Goal: Information Seeking & Learning: Learn about a topic

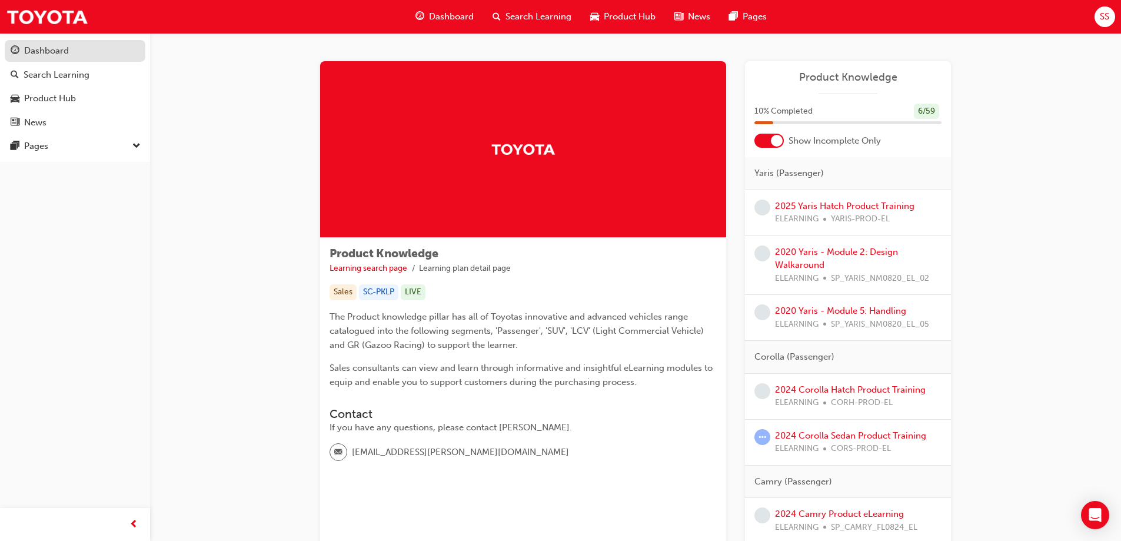
click at [69, 48] on div "Dashboard" at bounding box center [75, 51] width 129 height 15
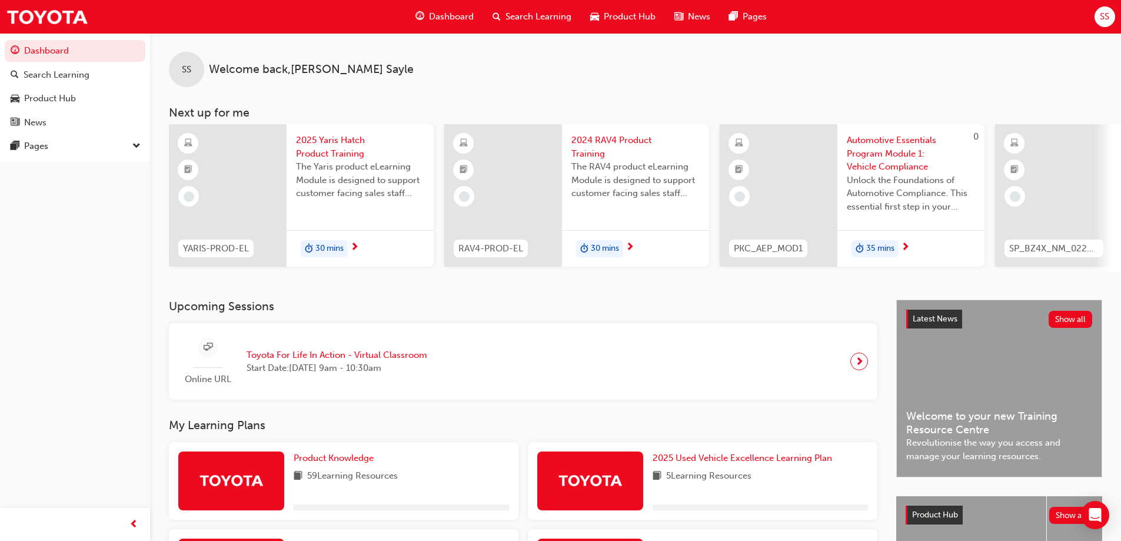
click at [593, 18] on span "car-icon" at bounding box center [594, 16] width 9 height 15
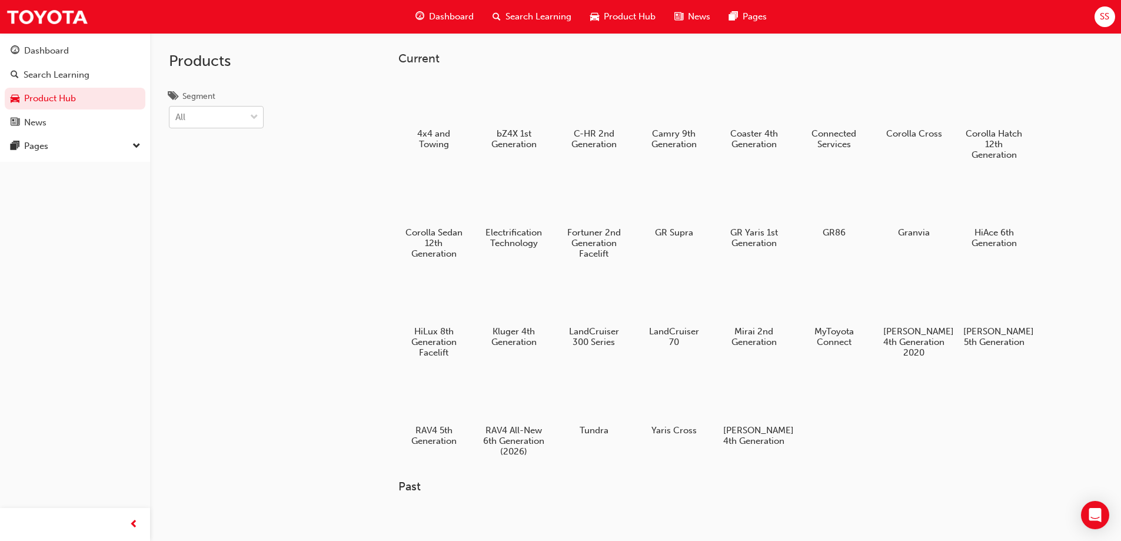
click at [231, 122] on div "All" at bounding box center [207, 117] width 76 height 21
click at [177, 122] on input "Segment All" at bounding box center [175, 117] width 1 height 10
click at [121, 79] on div "Search Learning" at bounding box center [75, 75] width 129 height 15
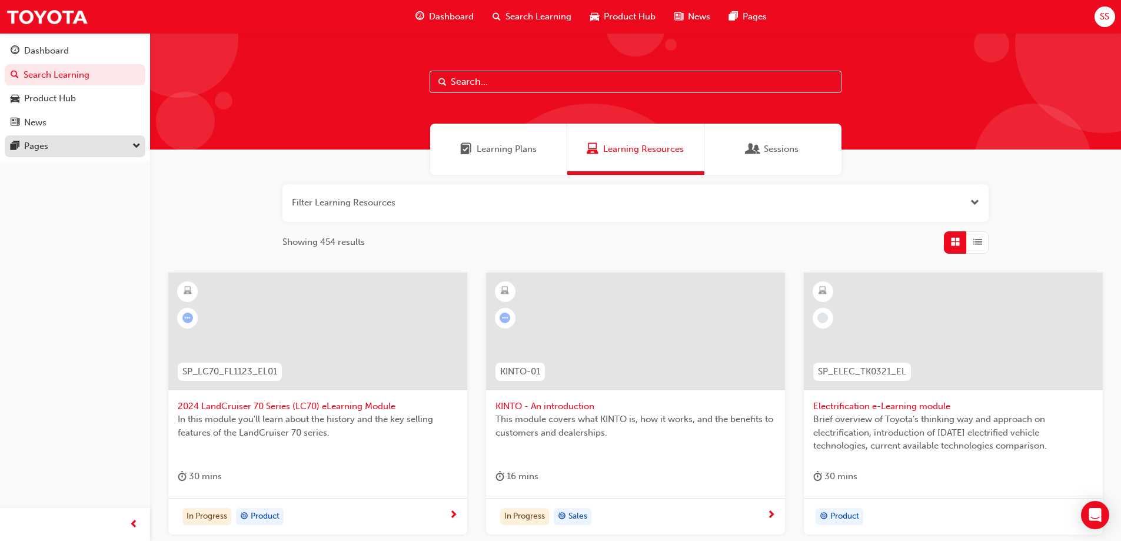
click at [124, 145] on div "Pages" at bounding box center [75, 146] width 129 height 15
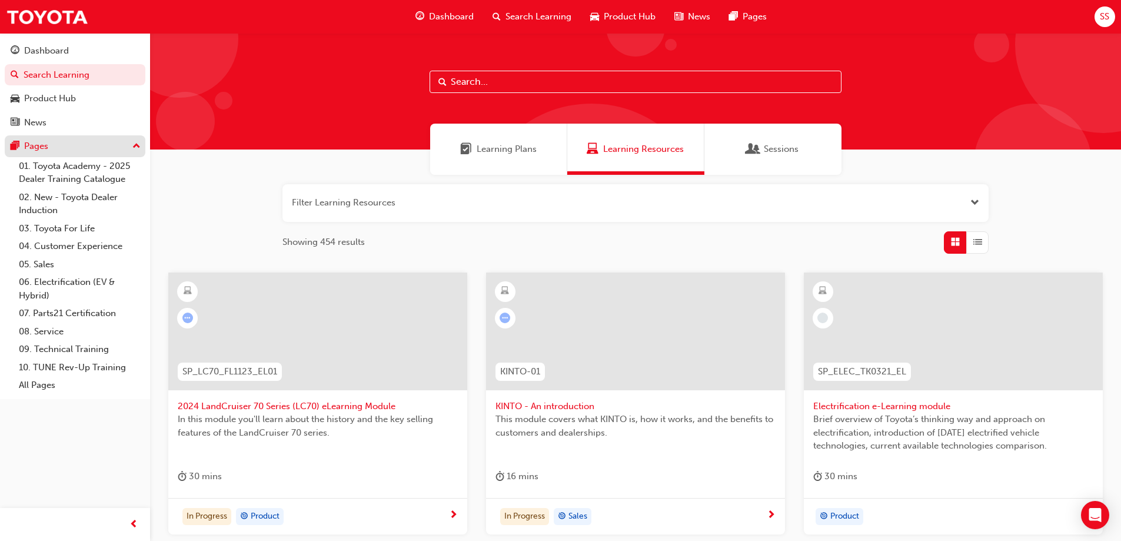
click at [130, 154] on button "Pages" at bounding box center [75, 146] width 141 height 22
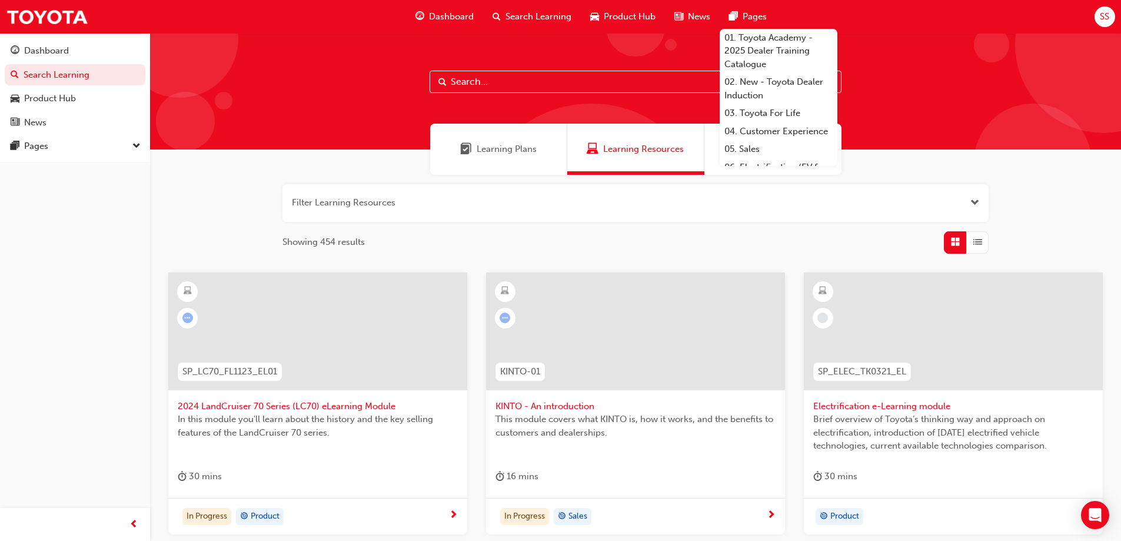
click at [1106, 16] on span "SS" at bounding box center [1104, 17] width 9 height 14
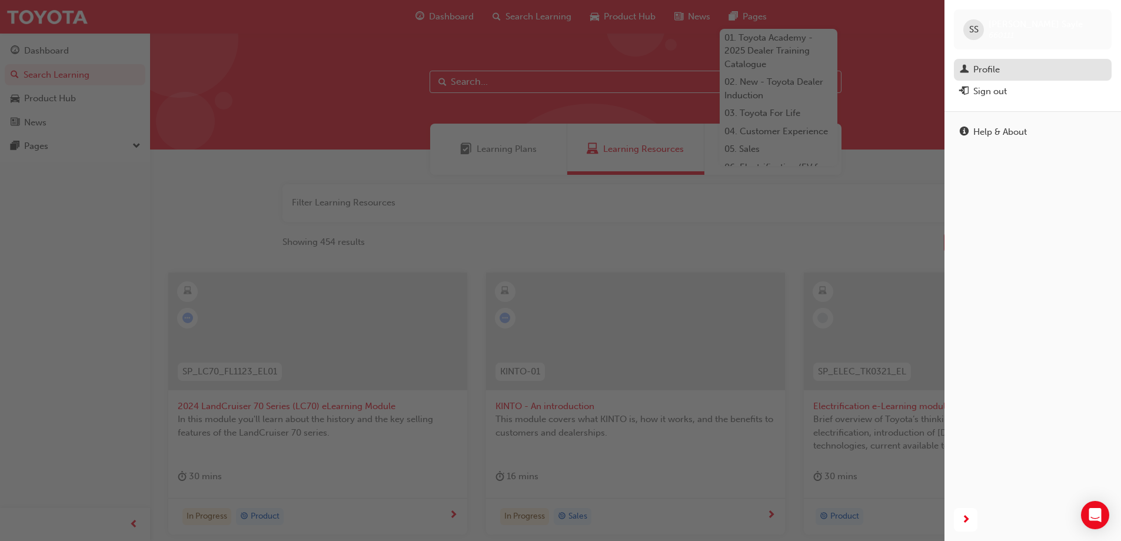
click at [1047, 70] on div "Profile" at bounding box center [1033, 69] width 146 height 15
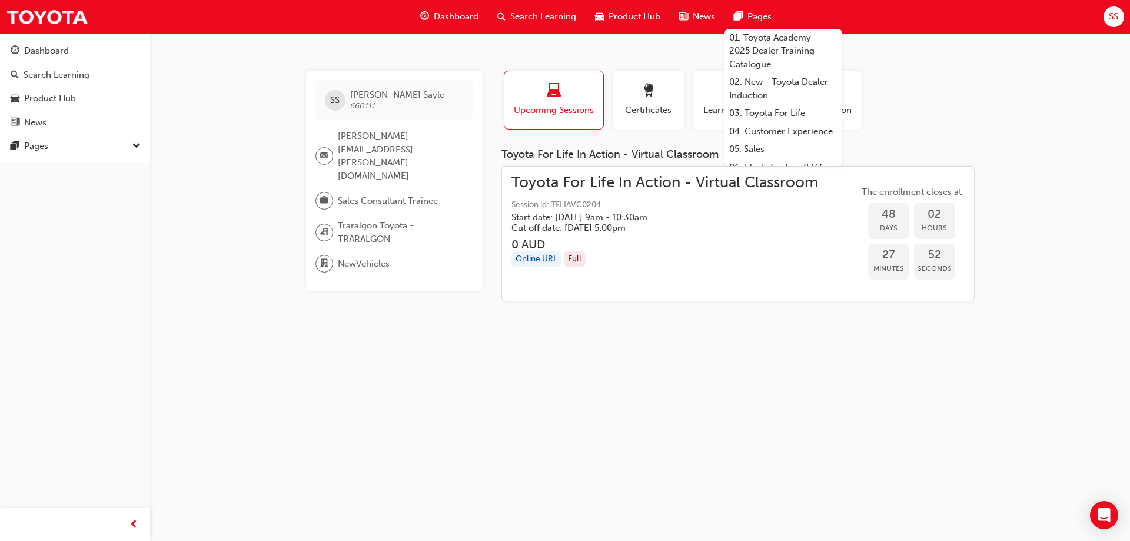
click at [913, 97] on div "Profile Upcoming Sessions Certificates Learning History Subscription" at bounding box center [738, 105] width 497 height 68
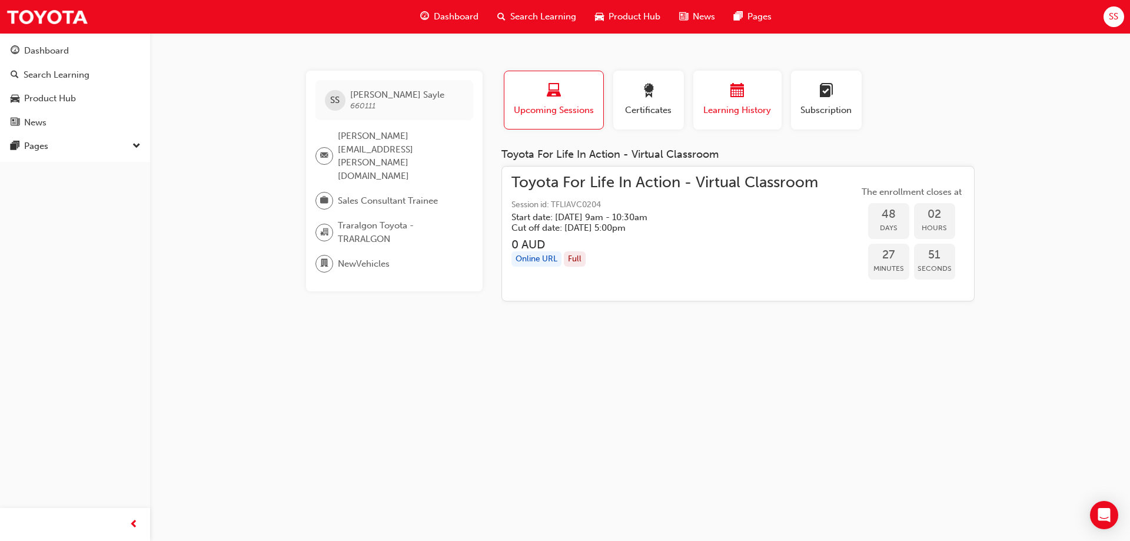
click at [716, 99] on div "button" at bounding box center [737, 93] width 71 height 18
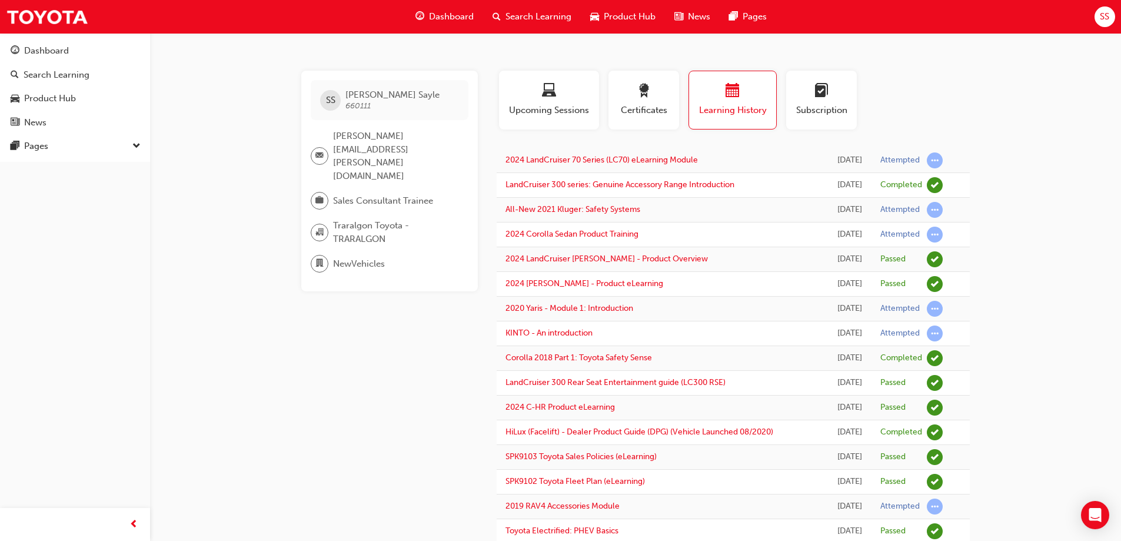
click at [932, 214] on span "learningRecordVerb_ATTEMPT-icon" at bounding box center [935, 210] width 16 height 16
drag, startPoint x: 870, startPoint y: 202, endPoint x: 884, endPoint y: 206, distance: 14.6
click at [871, 202] on td "[DATE]" at bounding box center [850, 210] width 44 height 25
click at [890, 211] on div "Attempted" at bounding box center [899, 209] width 39 height 11
click at [557, 204] on td "All-New 2021 Kluger: Safety Systems" at bounding box center [662, 210] width 331 height 25
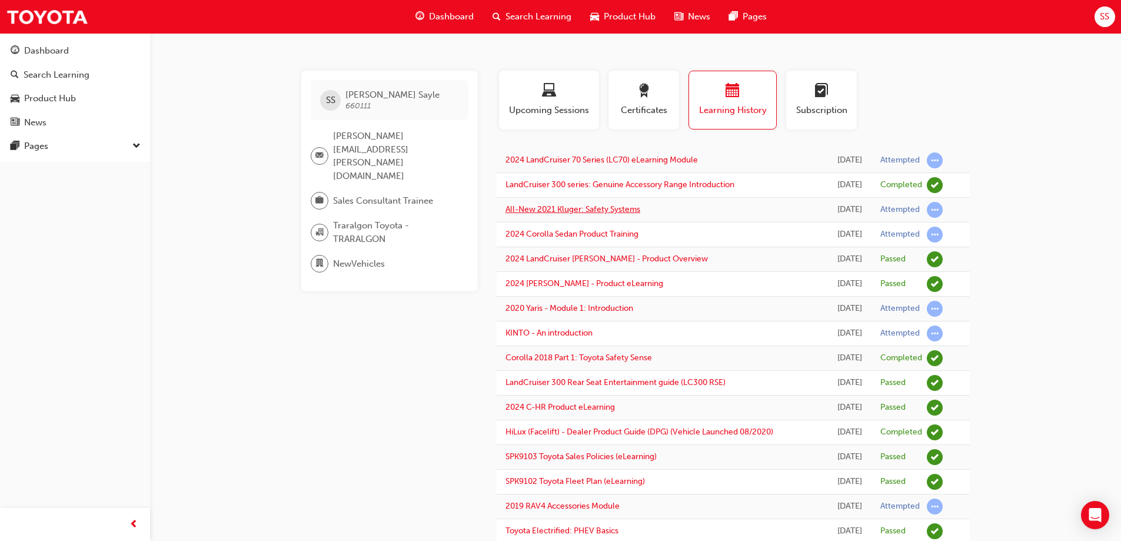
click at [557, 205] on link "All-New 2021 Kluger: Safety Systems" at bounding box center [572, 209] width 135 height 10
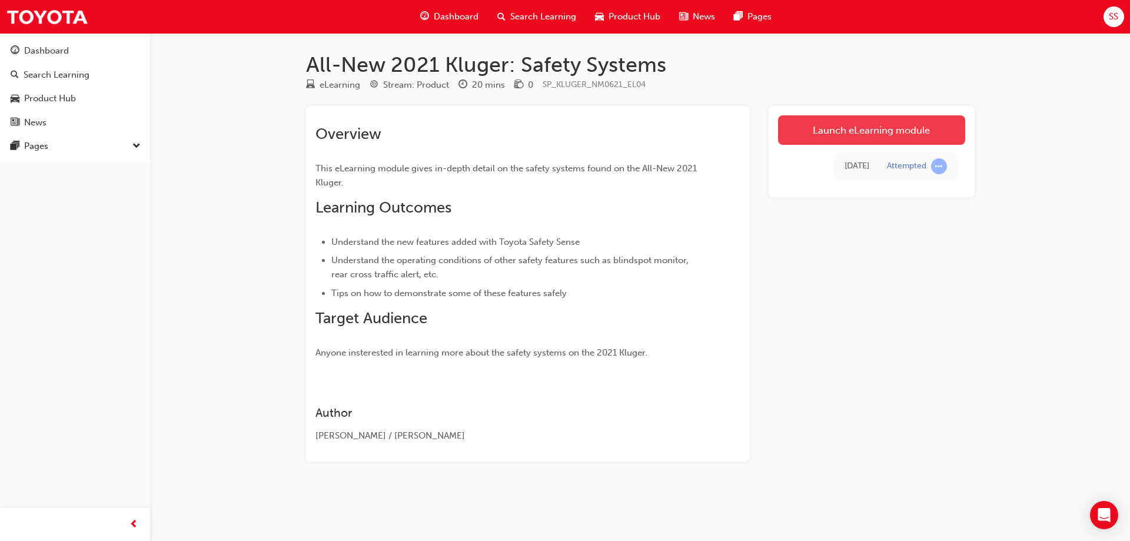
click at [823, 135] on link "Launch eLearning module" at bounding box center [871, 129] width 187 height 29
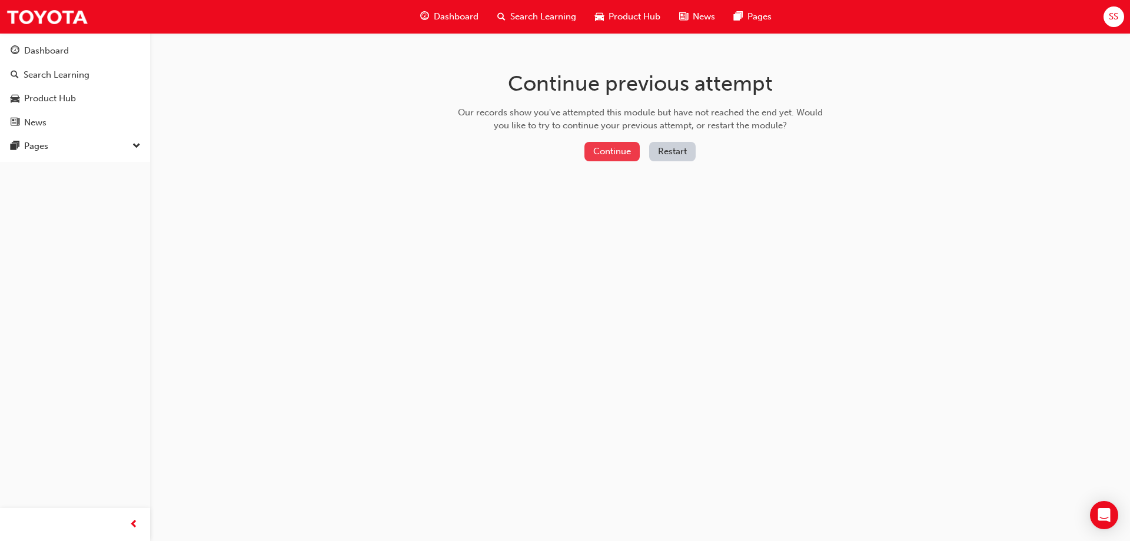
click at [608, 159] on button "Continue" at bounding box center [611, 151] width 55 height 19
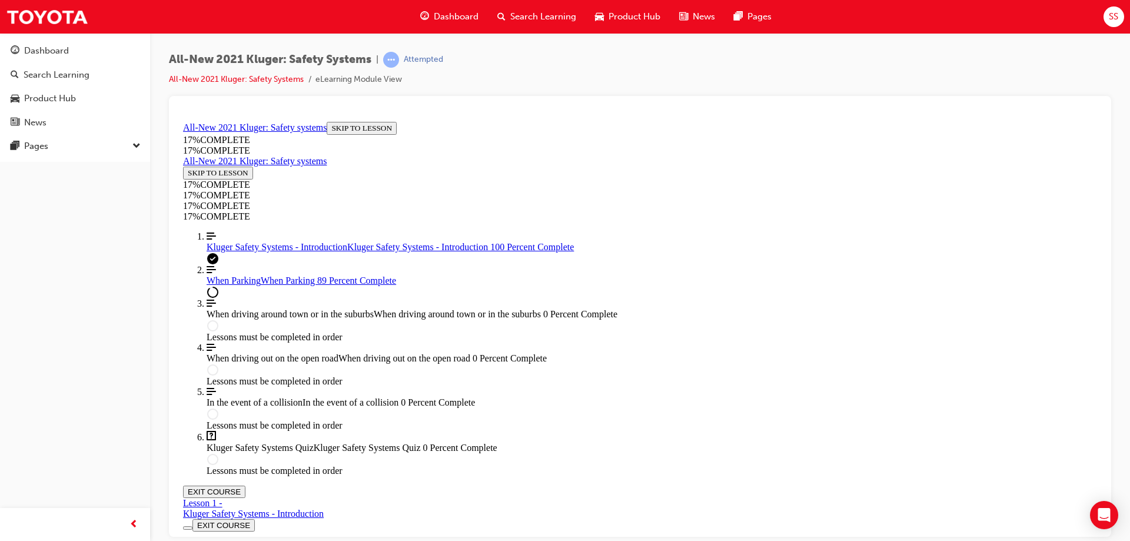
scroll to position [41, 0]
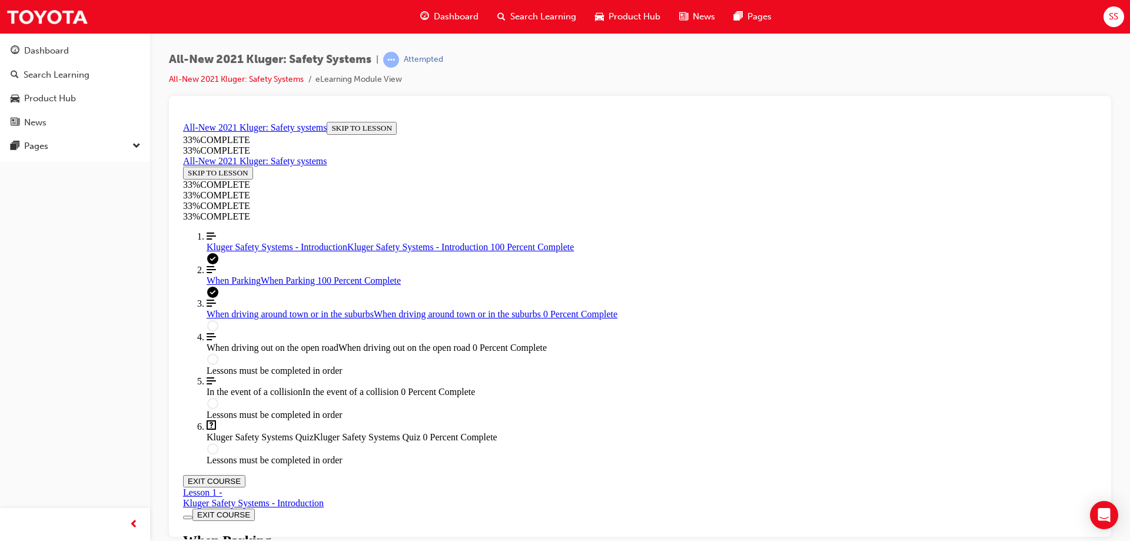
scroll to position [4319, 0]
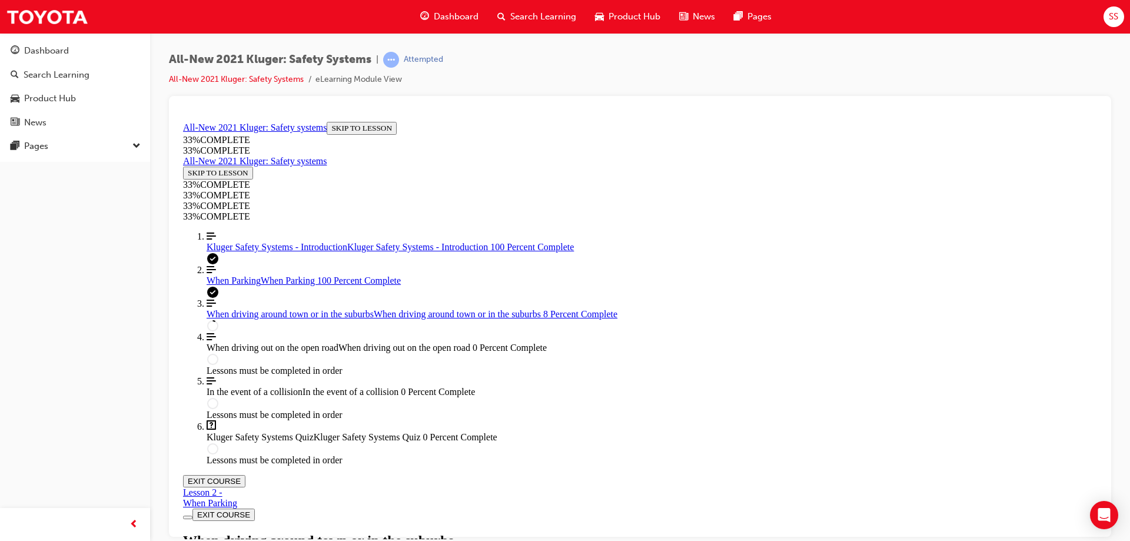
drag, startPoint x: 698, startPoint y: 188, endPoint x: 778, endPoint y: 261, distance: 108.3
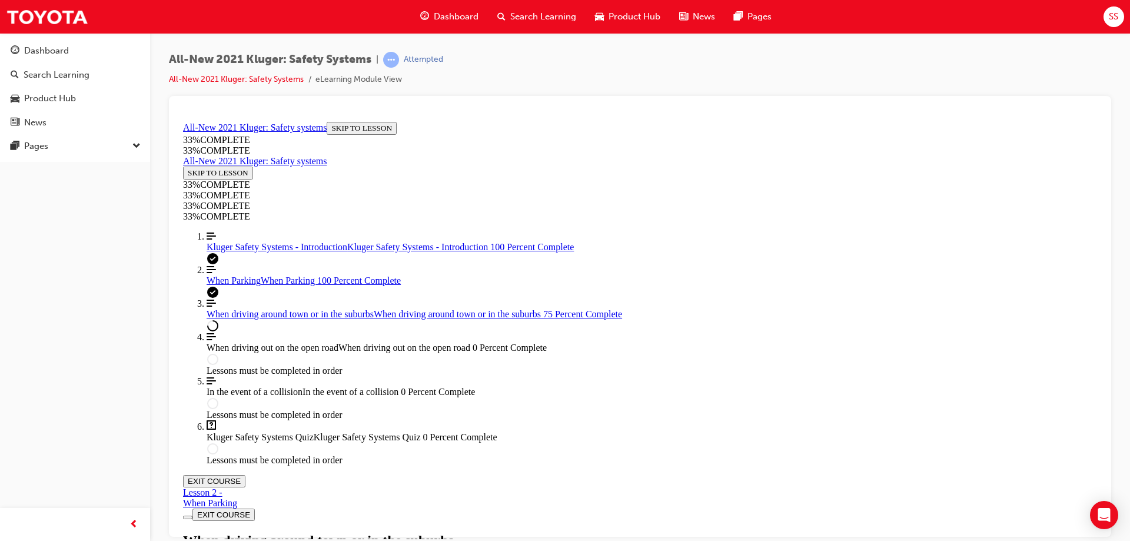
scroll to position [2133, 0]
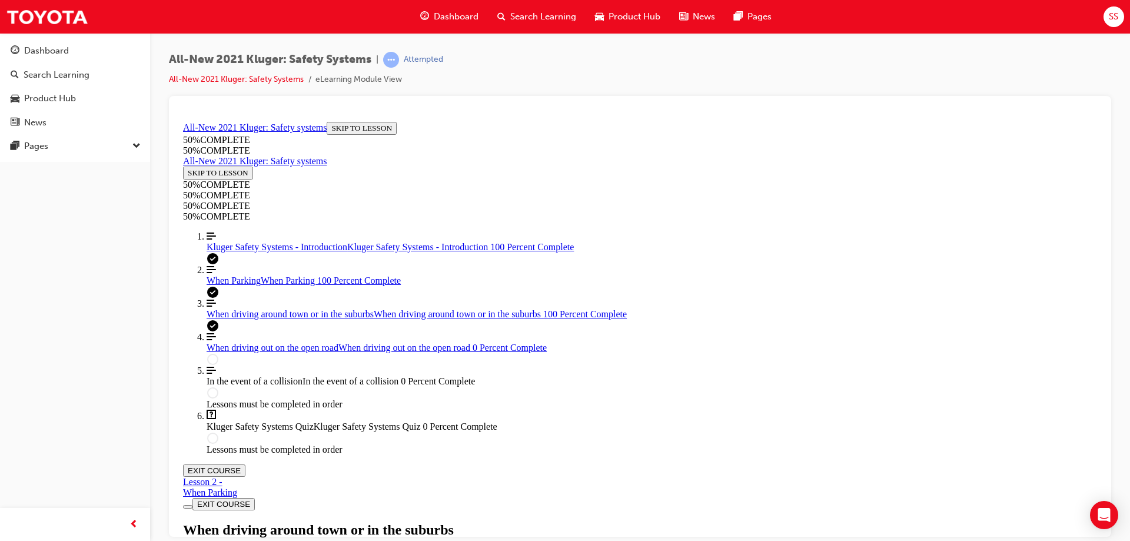
scroll to position [2428, 0]
